Goal: Complete application form

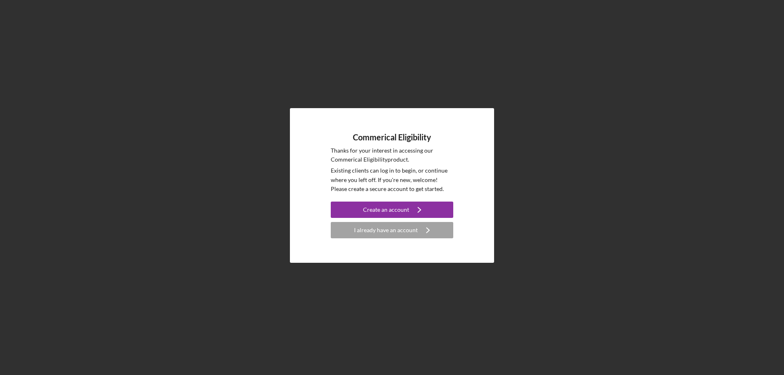
click at [284, 217] on div "Commerical Eligibility Thanks for your interest in accessing our Commerical Eli…" at bounding box center [391, 185] width 775 height 371
click at [339, 212] on button "Create an account Icon/Navigate" at bounding box center [392, 210] width 122 height 16
